Goal: Information Seeking & Learning: Learn about a topic

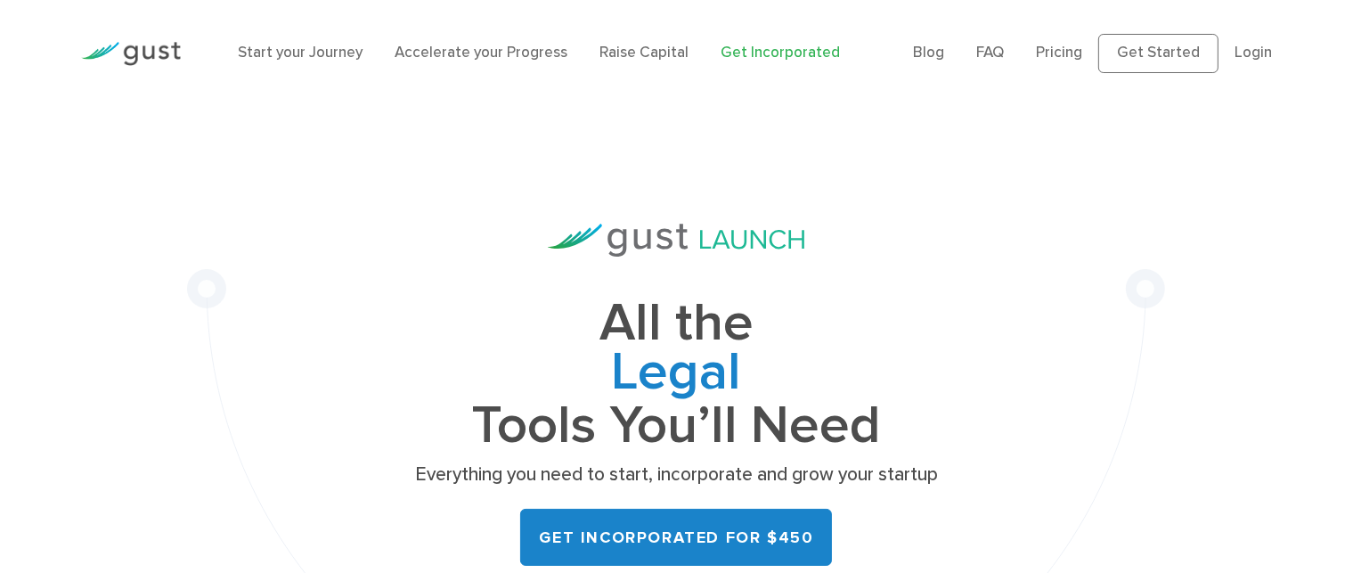
click at [602, 213] on div "All the Legal Cap Table Fundraising Governance Tools You’ll Need Everything you…" at bounding box center [676, 440] width 978 height 667
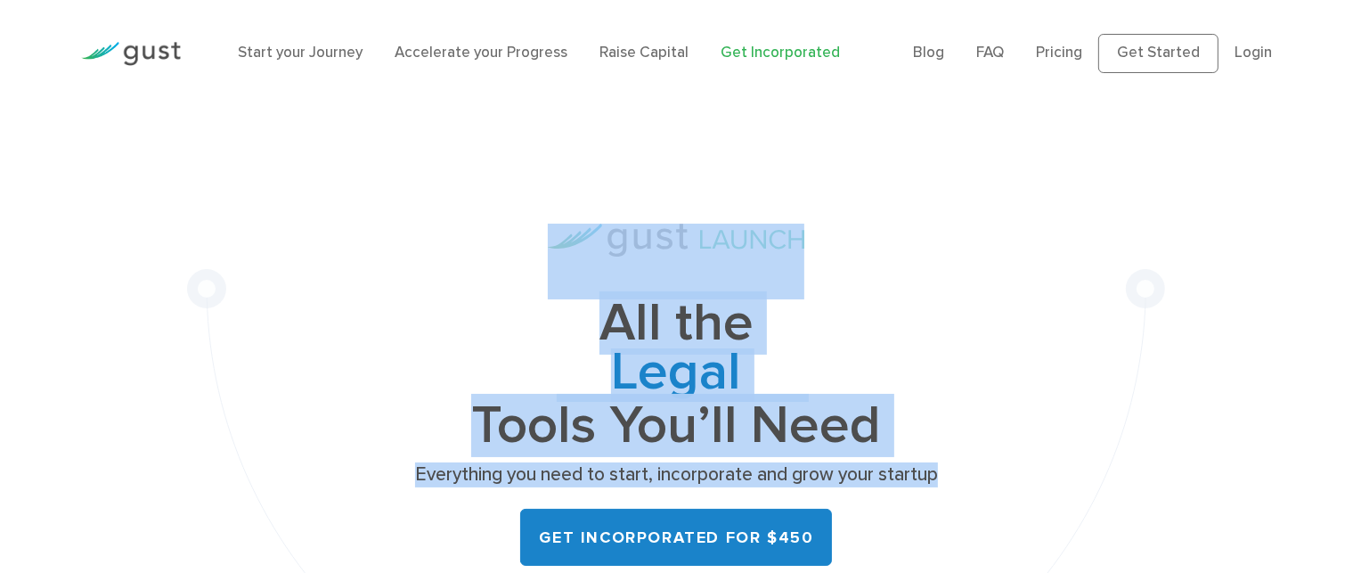
drag, startPoint x: 539, startPoint y: 203, endPoint x: 985, endPoint y: 464, distance: 517.0
click at [985, 464] on div "All the Legal Cap Table Fundraising Governance Tools You’ll Need Everything you…" at bounding box center [676, 440] width 978 height 667
click at [949, 398] on div "All the Legal Cap Table Fundraising Governance Tools You’ll Need Everything you…" at bounding box center [676, 440] width 978 height 667
drag, startPoint x: 520, startPoint y: 220, endPoint x: 950, endPoint y: 456, distance: 490.0
click at [950, 456] on div "All the Legal Cap Table Fundraising Governance Tools You’ll Need Everything you…" at bounding box center [676, 440] width 978 height 667
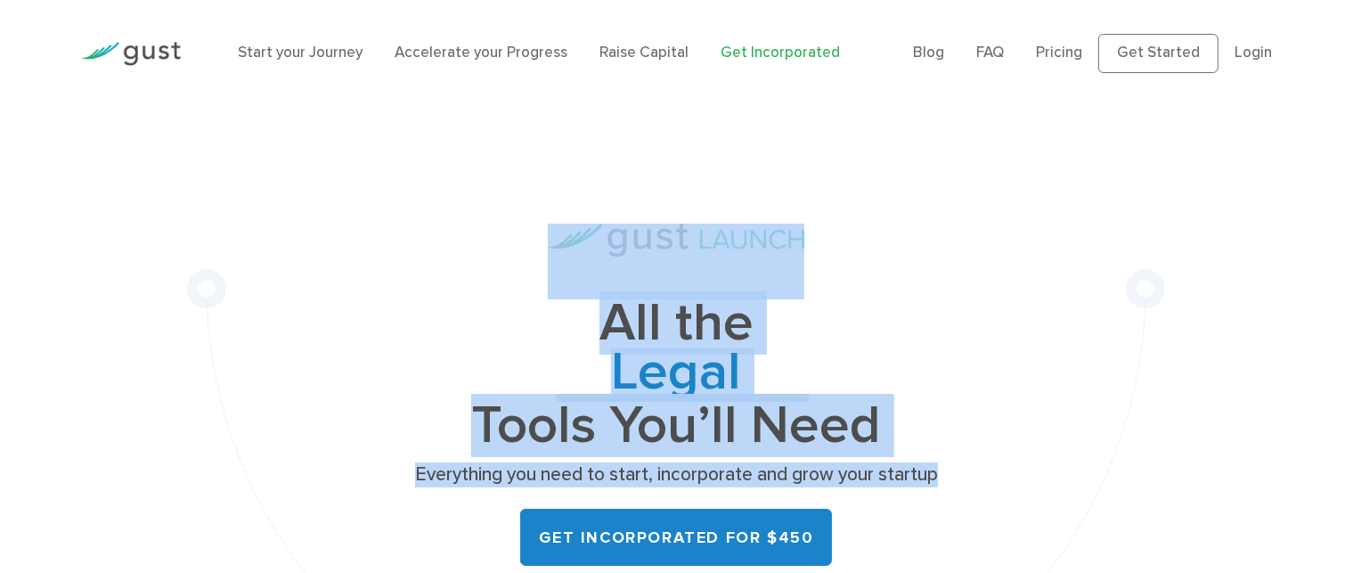
click at [959, 437] on div "All the Legal Cap Table Fundraising Governance Tools You’ll Need Everything you…" at bounding box center [676, 440] width 978 height 667
drag, startPoint x: 926, startPoint y: 474, endPoint x: 347, endPoint y: 151, distance: 662.5
click at [347, 151] on div "All the Legal Cap Table Fundraising Governance Tools You’ll Need Everything you…" at bounding box center [676, 440] width 978 height 667
drag, startPoint x: 521, startPoint y: 228, endPoint x: 974, endPoint y: 461, distance: 509.2
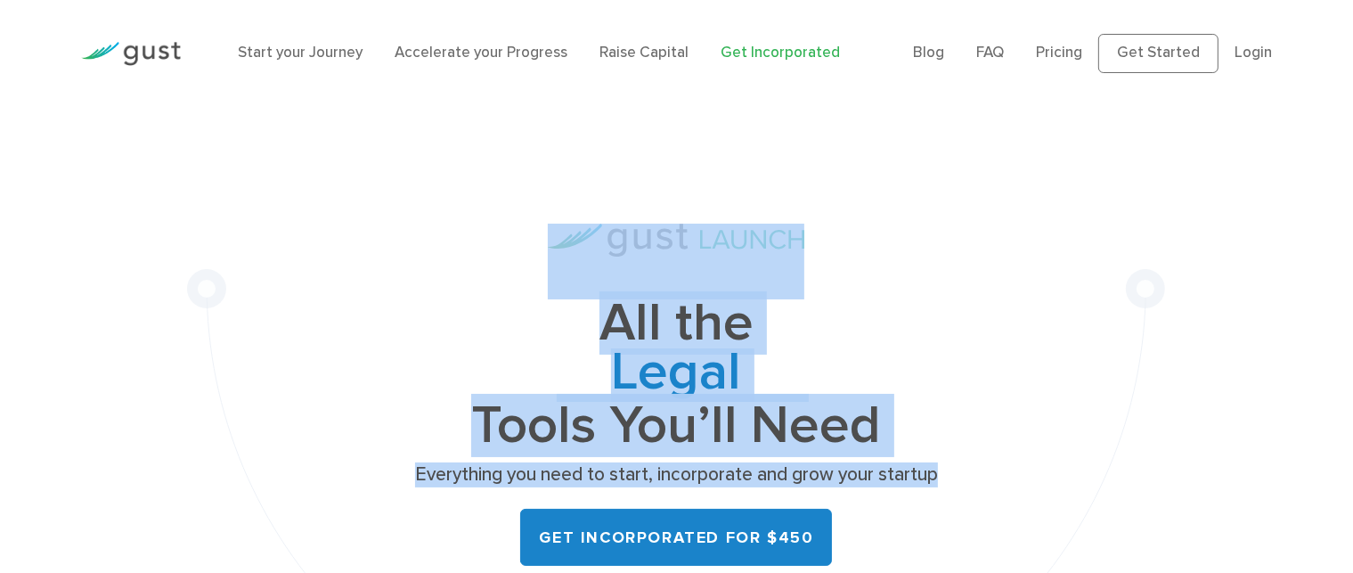
click at [974, 461] on div "All the Legal Cap Table Fundraising Governance Tools You’ll Need Everything you…" at bounding box center [676, 440] width 978 height 667
drag, startPoint x: 945, startPoint y: 473, endPoint x: 430, endPoint y: 227, distance: 570.6
click at [430, 227] on div "All the Legal Cap Table Fundraising Governance Tools You’ll Need Everything you…" at bounding box center [676, 440] width 978 height 667
click at [430, 227] on div "All the Legal Cap Table Fundraising Governance Tools You’ll Need Everything you…" at bounding box center [676, 423] width 535 height 399
